Goal: Information Seeking & Learning: Learn about a topic

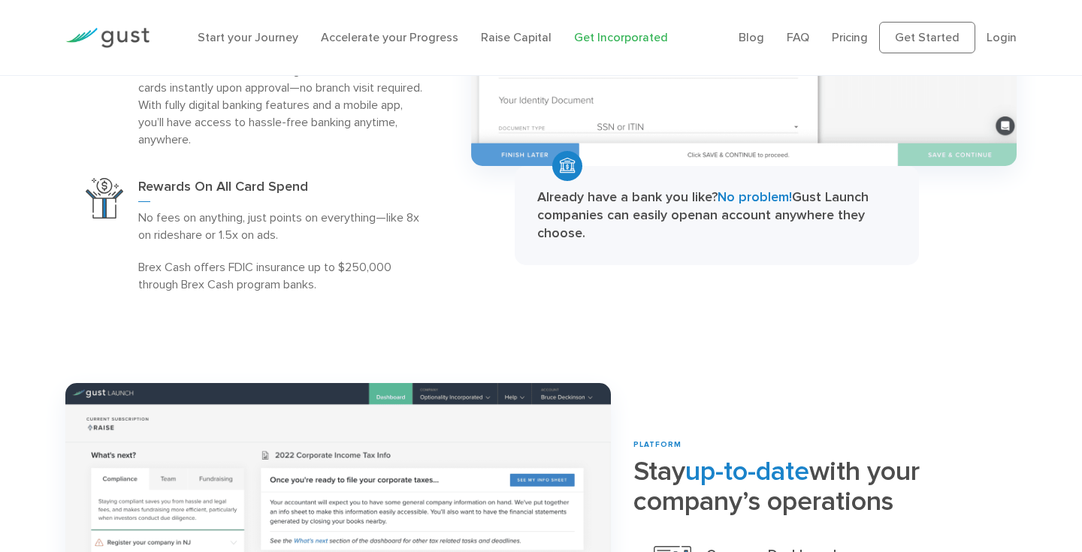
scroll to position [2026, 0]
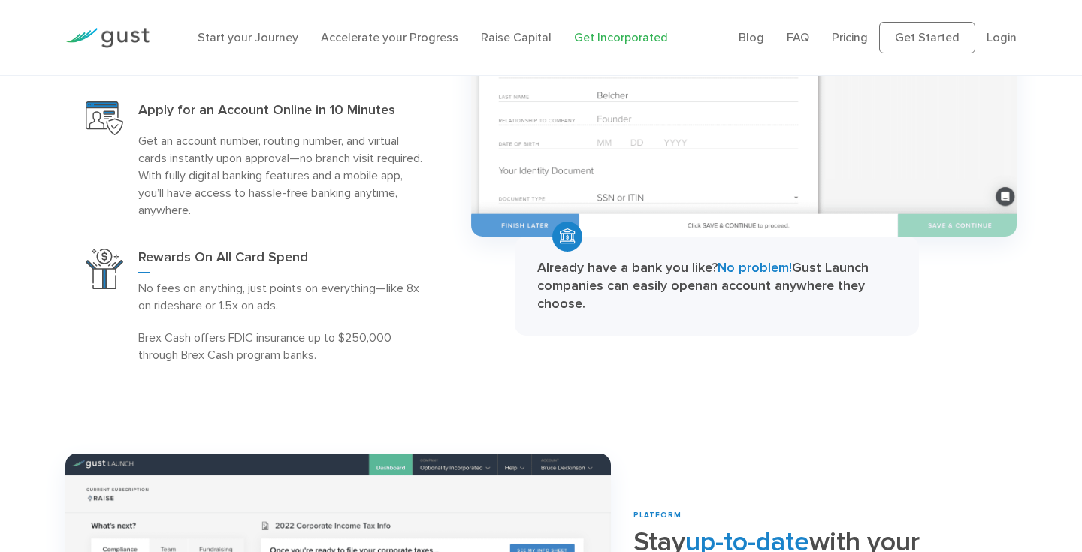
click at [498, 29] on li "Raise Capital" at bounding box center [516, 38] width 71 height 18
click at [502, 41] on link "Raise Capital" at bounding box center [516, 37] width 71 height 14
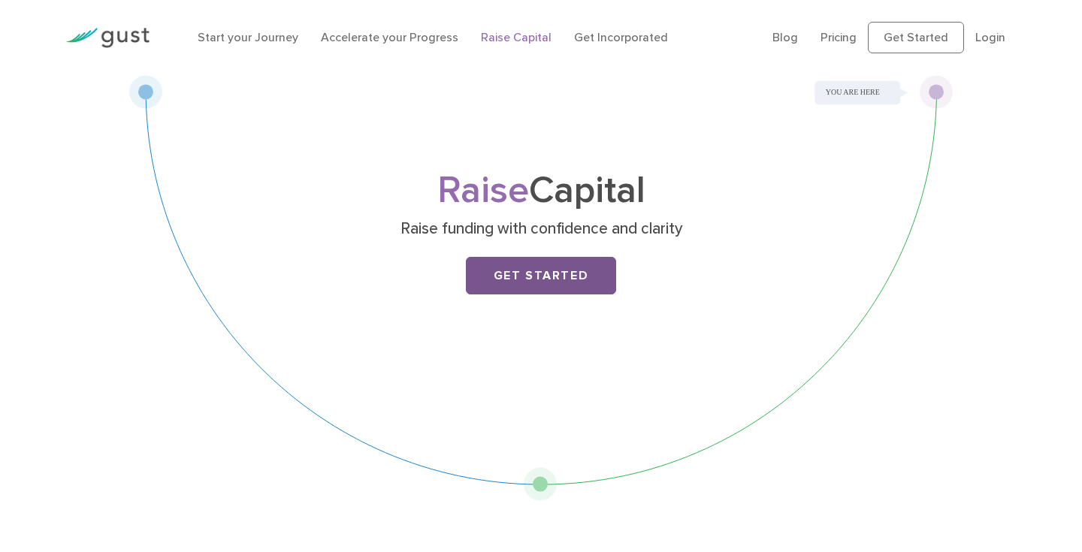
click at [536, 279] on link "Get Started" at bounding box center [541, 276] width 150 height 38
click at [421, 42] on link "Accelerate your Progress" at bounding box center [389, 37] width 137 height 14
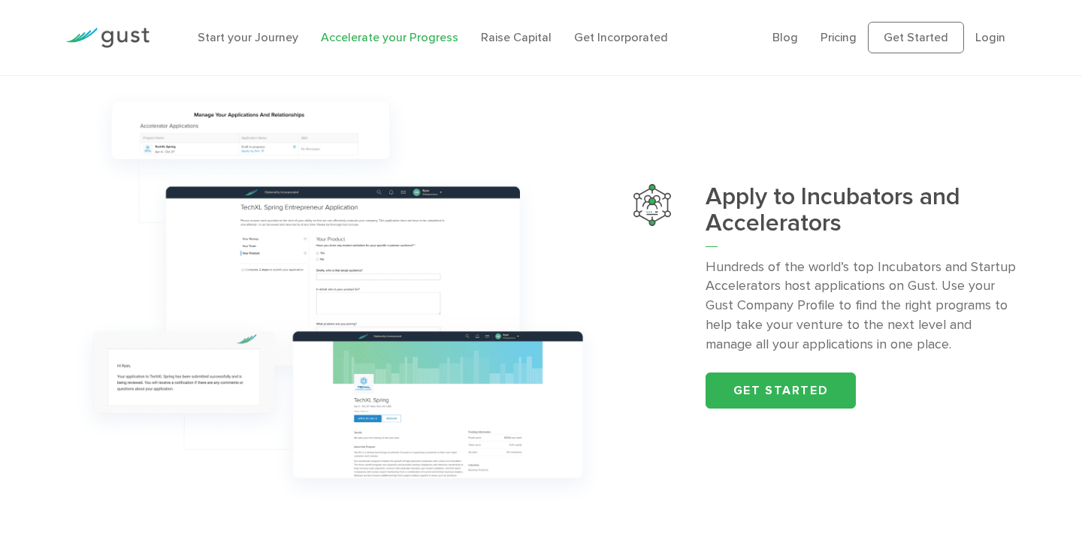
scroll to position [1592, 0]
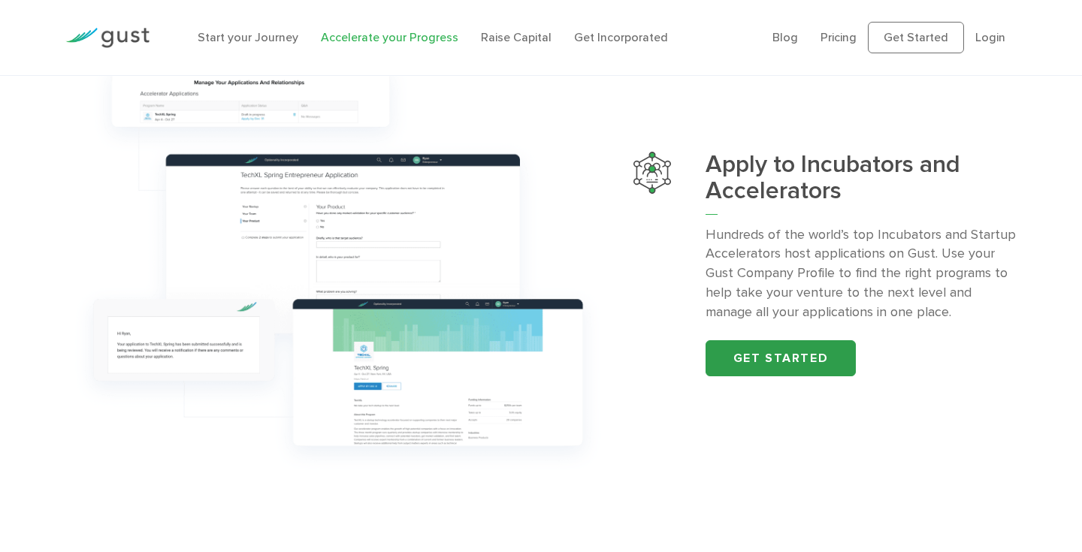
click at [745, 358] on link "Get started" at bounding box center [780, 358] width 150 height 36
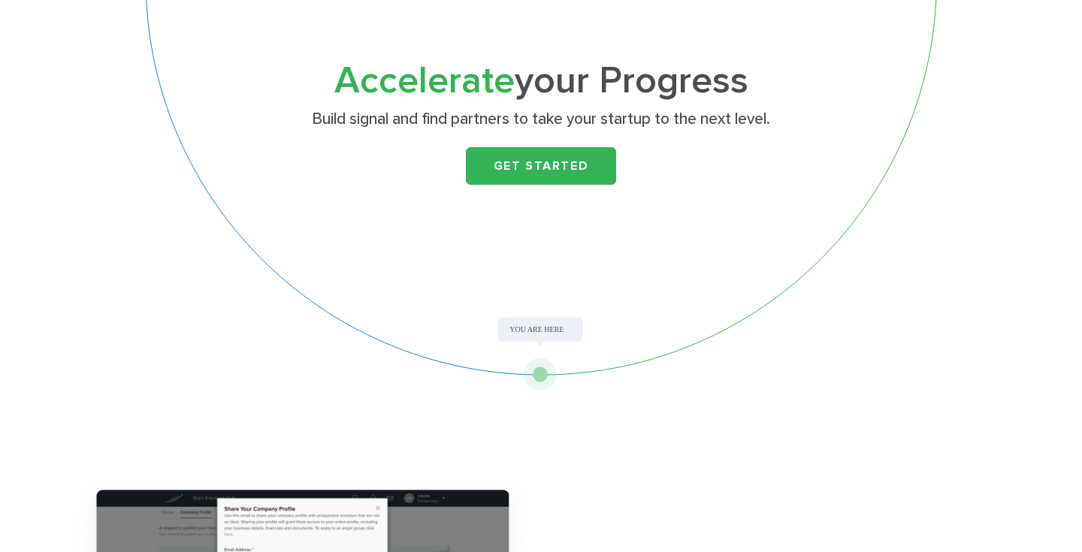
scroll to position [0, 0]
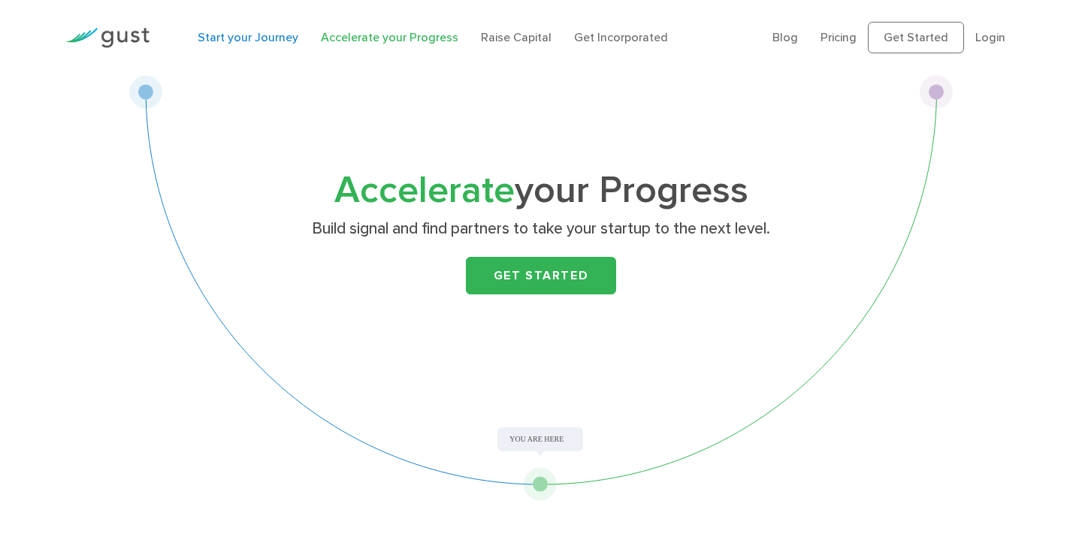
click at [280, 30] on link "Start your Journey" at bounding box center [248, 37] width 101 height 14
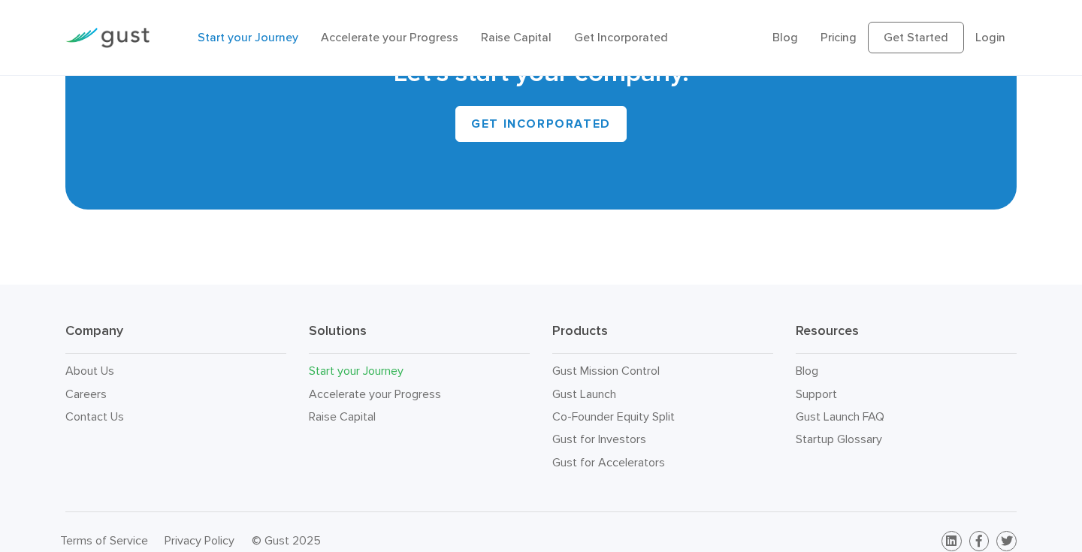
scroll to position [2859, 0]
